Goal: Information Seeking & Learning: Learn about a topic

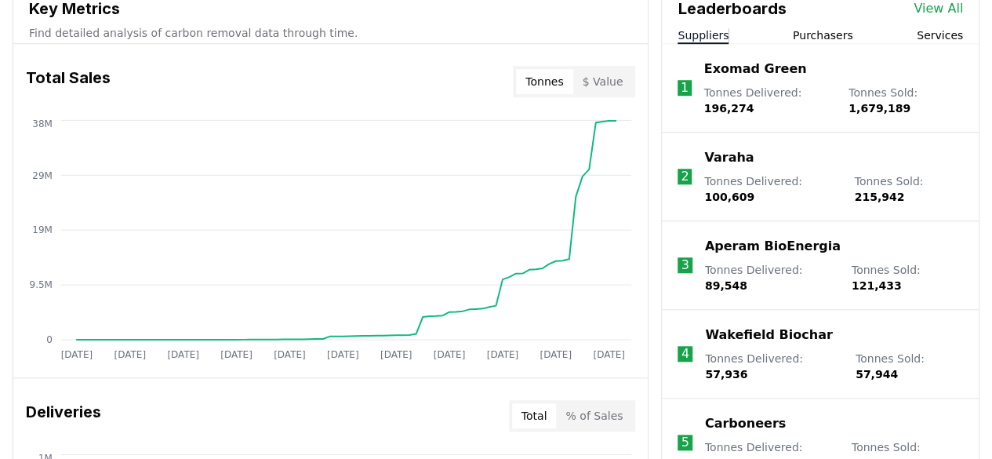
scroll to position [595, 0]
click at [932, 9] on link "View All" at bounding box center [938, 9] width 49 height 19
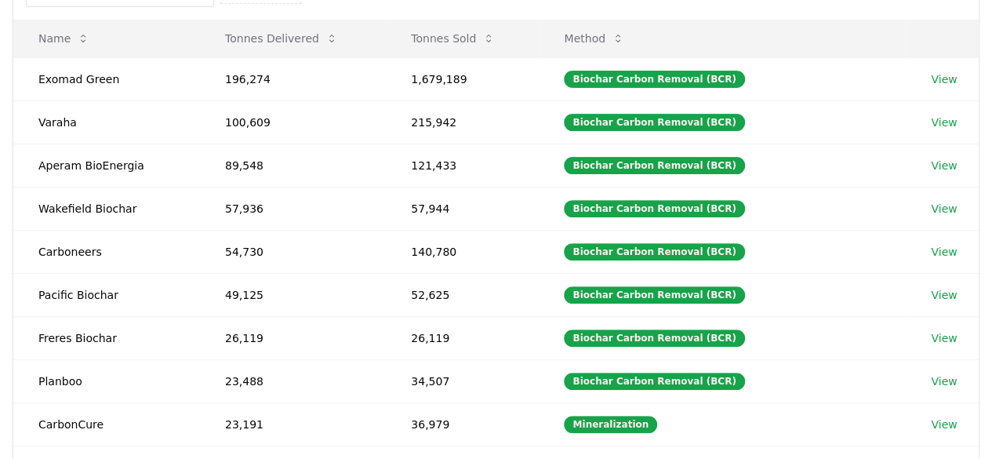
scroll to position [63, 0]
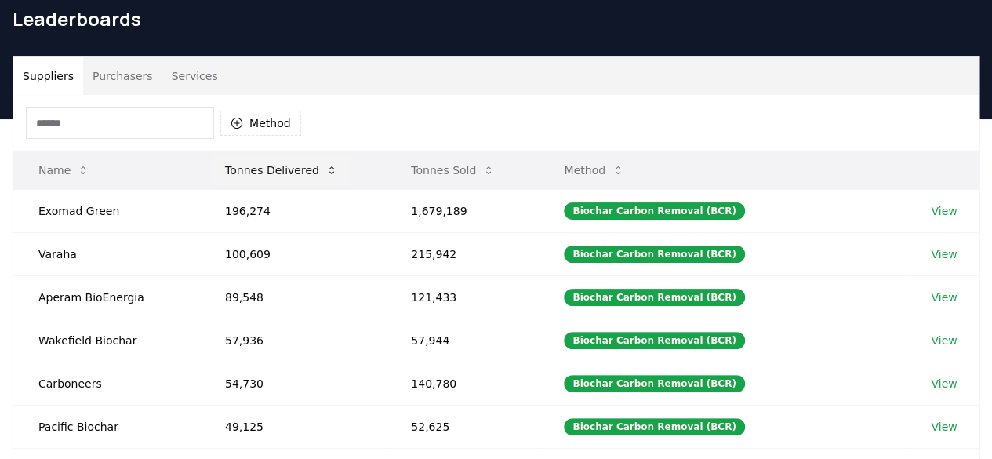
click at [275, 178] on button "Tonnes Delivered" at bounding box center [282, 170] width 138 height 31
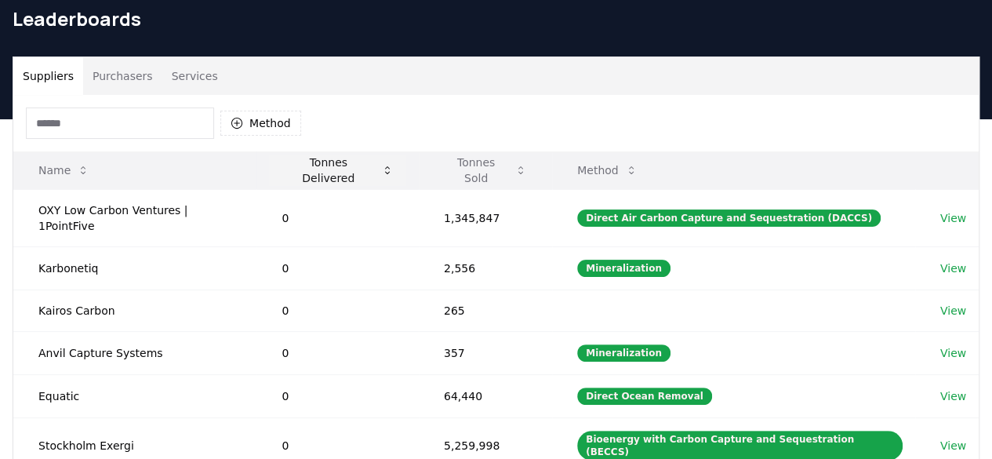
click at [304, 176] on button "Tonnes Delivered" at bounding box center [337, 170] width 136 height 31
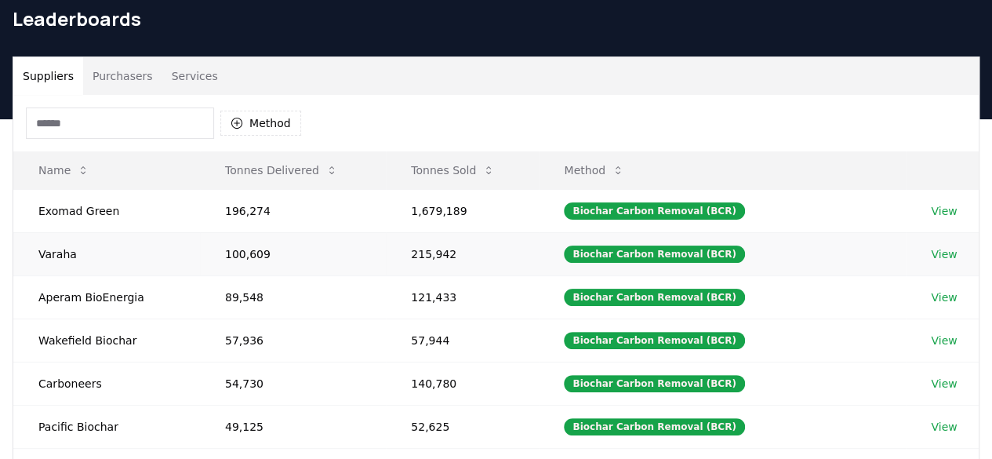
click at [257, 249] on td "100,609" at bounding box center [293, 253] width 186 height 43
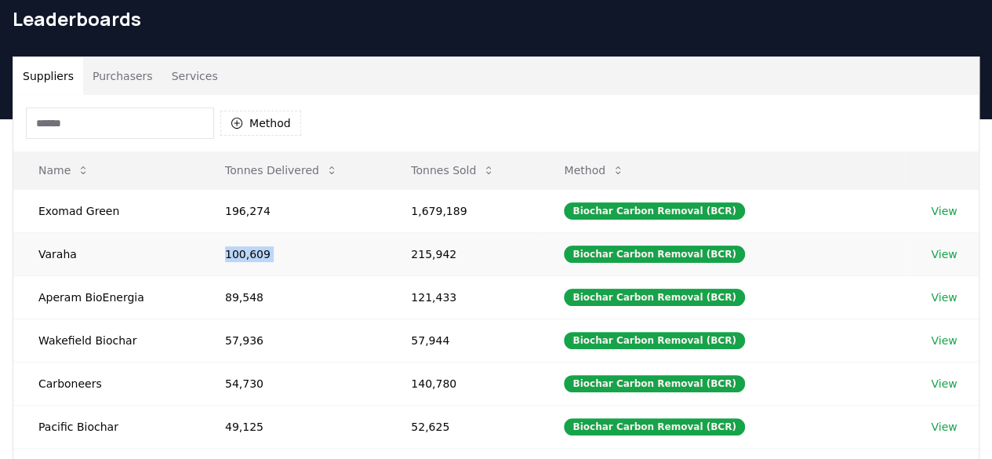
click at [240, 249] on td "100,609" at bounding box center [293, 253] width 186 height 43
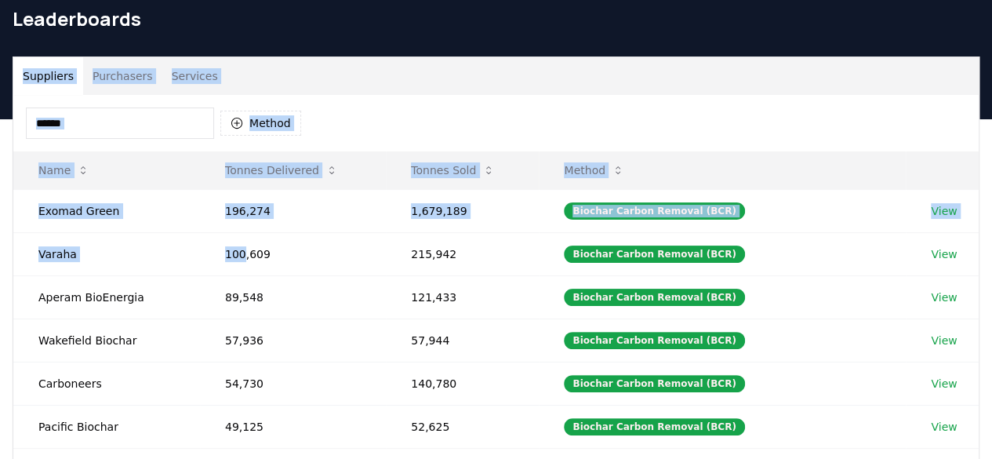
drag, startPoint x: 243, startPoint y: 249, endPoint x: 24, endPoint y: 71, distance: 282.3
click at [24, 71] on div "Suppliers Purchasers Services Method Name Tonnes Delivered Tonnes Sold Method E…" at bounding box center [496, 370] width 966 height 627
click at [5, 64] on div "Suppliers Purchasers Services Method Name Tonnes Delivered Tonnes Sold Method E…" at bounding box center [496, 370] width 992 height 628
drag, startPoint x: 5, startPoint y: 64, endPoint x: 435, endPoint y: 247, distance: 467.1
click at [435, 247] on div "Suppliers Purchasers Services Method Name Tonnes Delivered Tonnes Sold Method E…" at bounding box center [496, 370] width 992 height 628
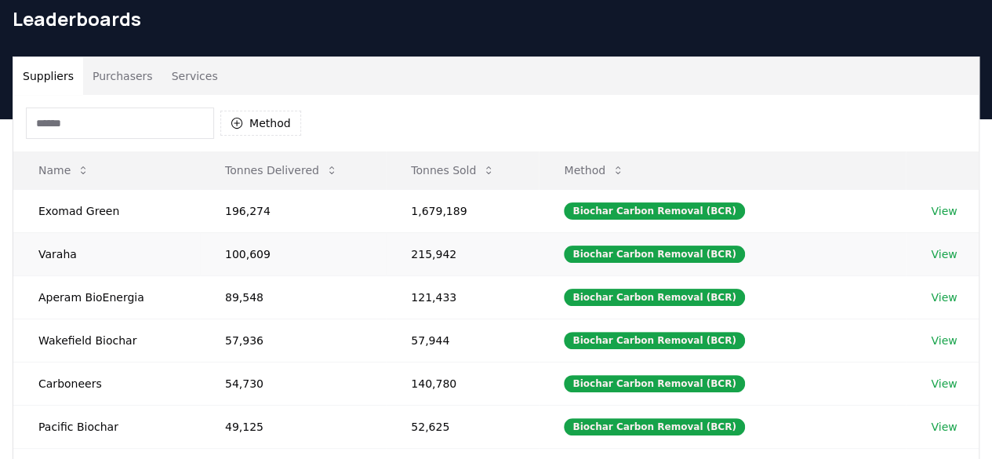
click at [438, 254] on td "215,942" at bounding box center [462, 253] width 153 height 43
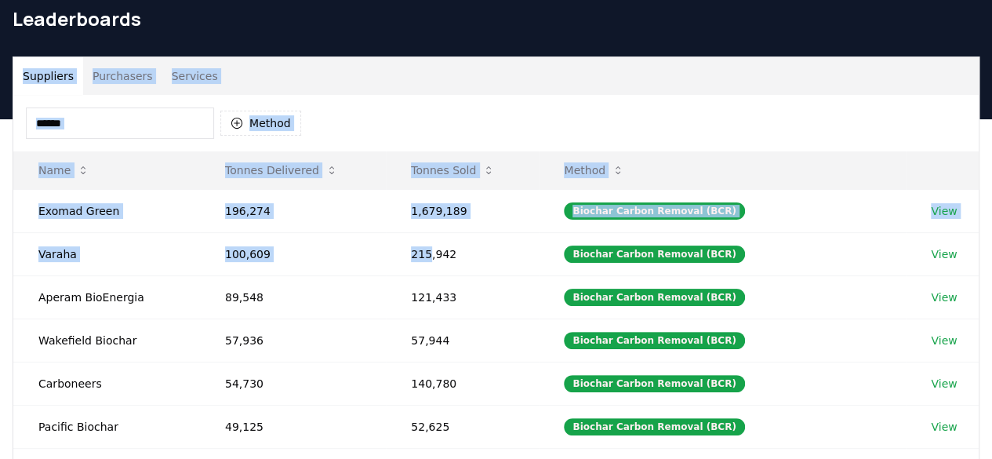
drag, startPoint x: 433, startPoint y: 251, endPoint x: 20, endPoint y: 70, distance: 450.7
click at [20, 70] on div "Suppliers Purchasers Services Method Name Tonnes Delivered Tonnes Sold Method E…" at bounding box center [496, 370] width 966 height 627
click at [0, 75] on div "Suppliers Purchasers Services Method Name Tonnes Delivered Tonnes Sold Method E…" at bounding box center [496, 370] width 992 height 628
drag, startPoint x: 0, startPoint y: 75, endPoint x: 435, endPoint y: 253, distance: 469.7
click at [435, 253] on div "Suppliers Purchasers Services Method Name Tonnes Delivered Tonnes Sold Method E…" at bounding box center [496, 370] width 992 height 628
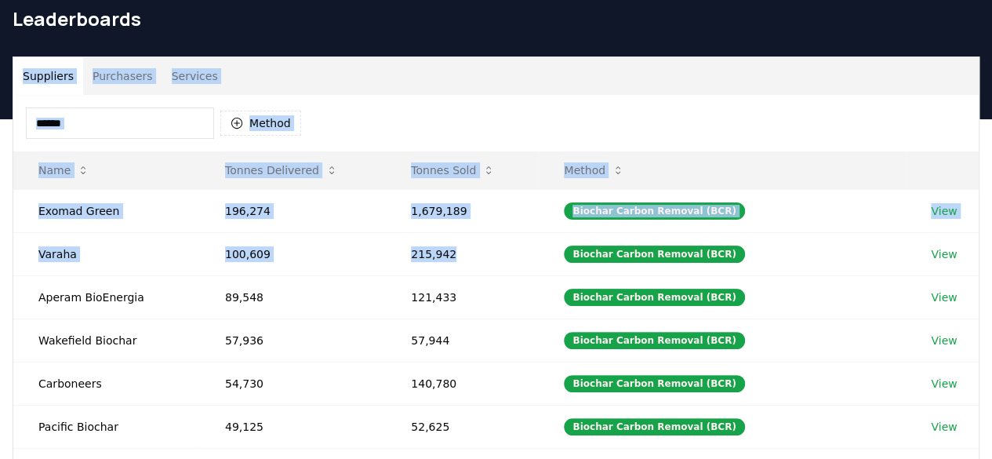
drag, startPoint x: 455, startPoint y: 253, endPoint x: 17, endPoint y: 71, distance: 474.4
click at [17, 71] on div "Suppliers Purchasers Services Method Name Tonnes Delivered Tonnes Sold Method E…" at bounding box center [496, 370] width 966 height 627
click at [9, 57] on div "Suppliers Purchasers Services Method Name Tonnes Delivered Tonnes Sold Method E…" at bounding box center [496, 370] width 992 height 628
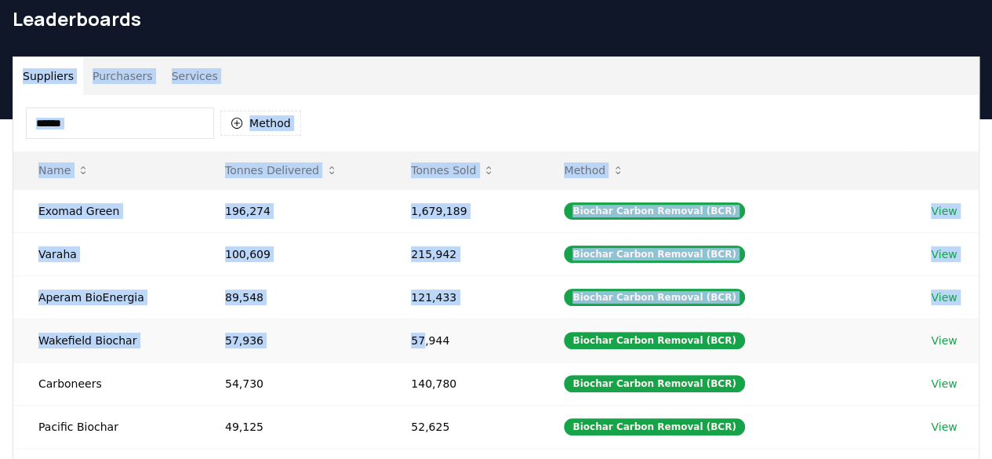
drag, startPoint x: 9, startPoint y: 57, endPoint x: 427, endPoint y: 334, distance: 501.5
click at [427, 334] on div "Suppliers Purchasers Services Method Name Tonnes Delivered Tonnes Sold Method E…" at bounding box center [496, 370] width 992 height 628
click at [427, 334] on td "57,944" at bounding box center [462, 339] width 153 height 43
drag, startPoint x: 427, startPoint y: 334, endPoint x: 11, endPoint y: 73, distance: 491.0
click at [11, 73] on div "Suppliers Purchasers Services Method Name Tonnes Delivered Tonnes Sold Method E…" at bounding box center [496, 370] width 992 height 628
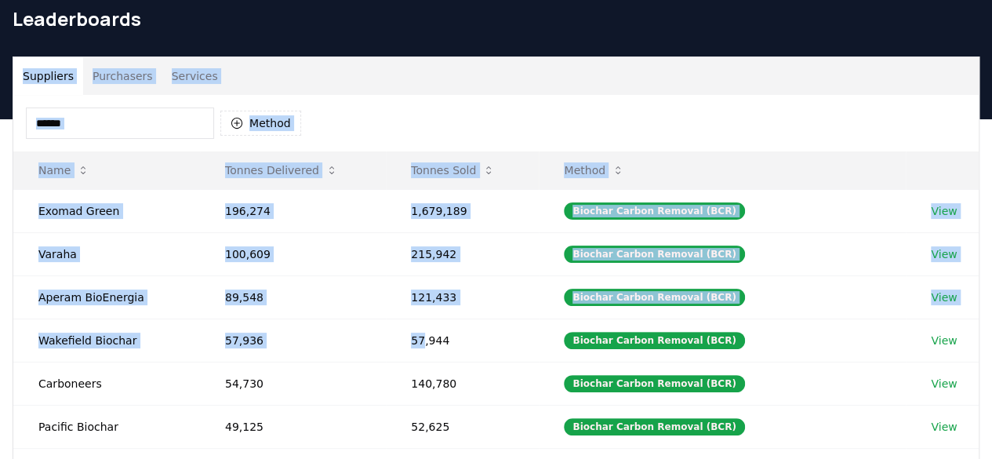
click at [11, 73] on div "Suppliers Purchasers Services Method Name Tonnes Delivered Tonnes Sold Method E…" at bounding box center [496, 370] width 992 height 628
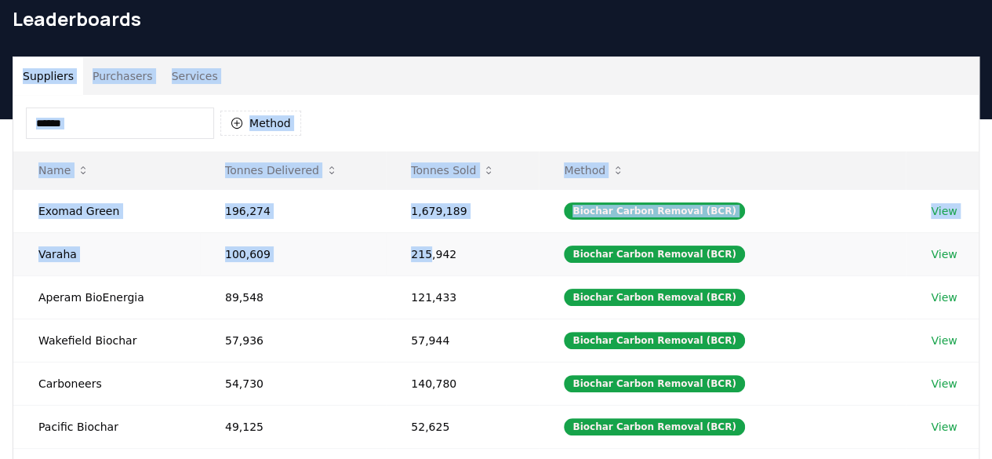
drag, startPoint x: 11, startPoint y: 73, endPoint x: 436, endPoint y: 246, distance: 459.2
click at [436, 246] on div "Suppliers Purchasers Services Method Name Tonnes Delivered Tonnes Sold Method E…" at bounding box center [496, 370] width 992 height 628
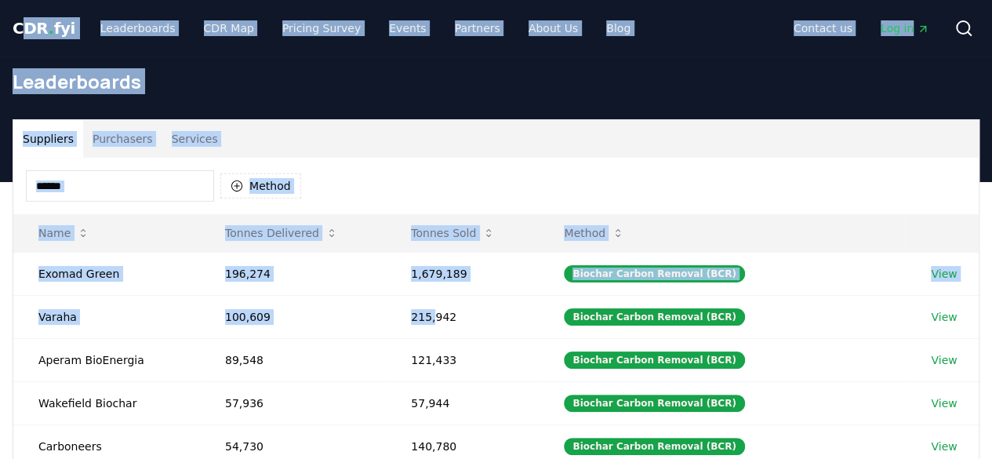
drag, startPoint x: 439, startPoint y: 257, endPoint x: 22, endPoint y: -27, distance: 504.1
